Goal: Register for event/course

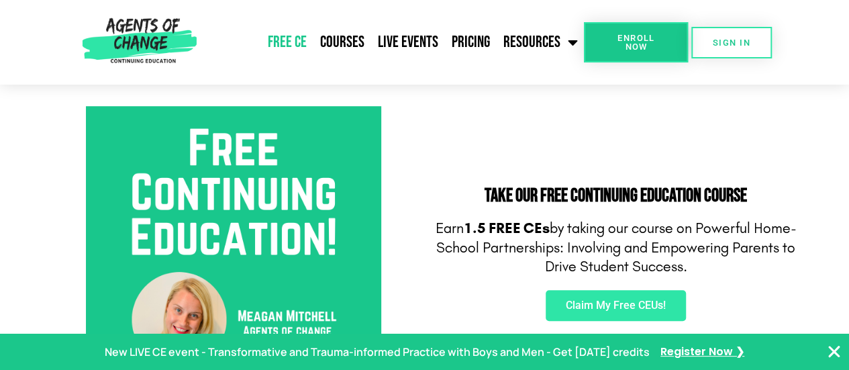
scroll to position [469, 0]
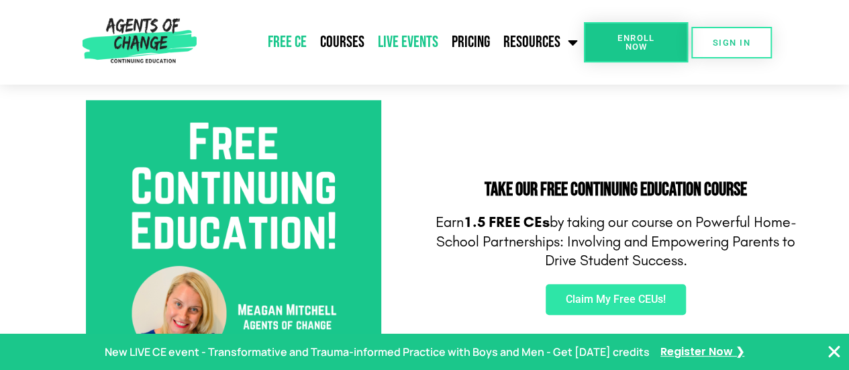
click at [421, 34] on link "Live Events" at bounding box center [408, 43] width 74 height 34
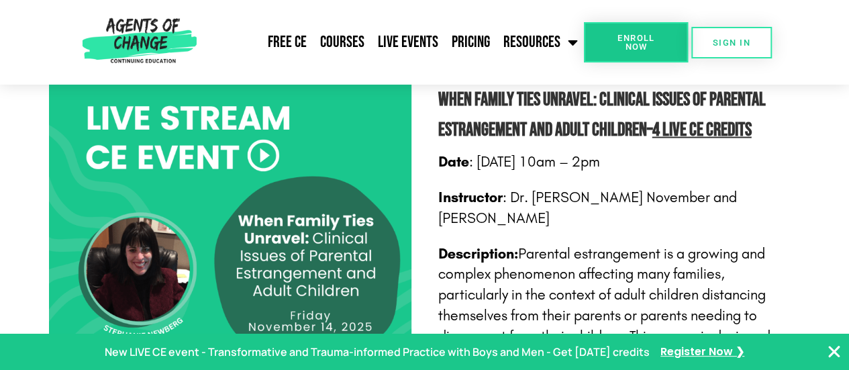
scroll to position [1342, 0]
